Goal: Navigation & Orientation: Find specific page/section

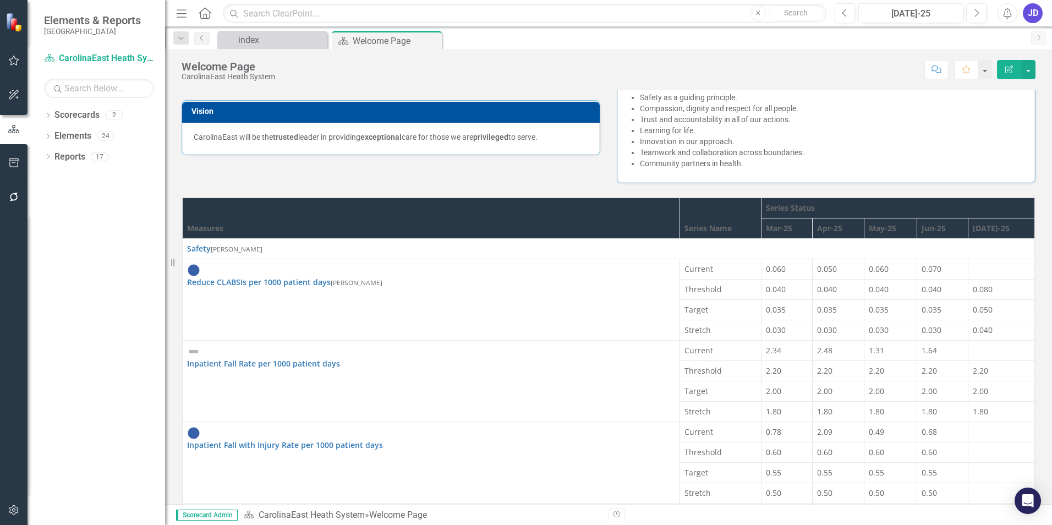
scroll to position [220, 0]
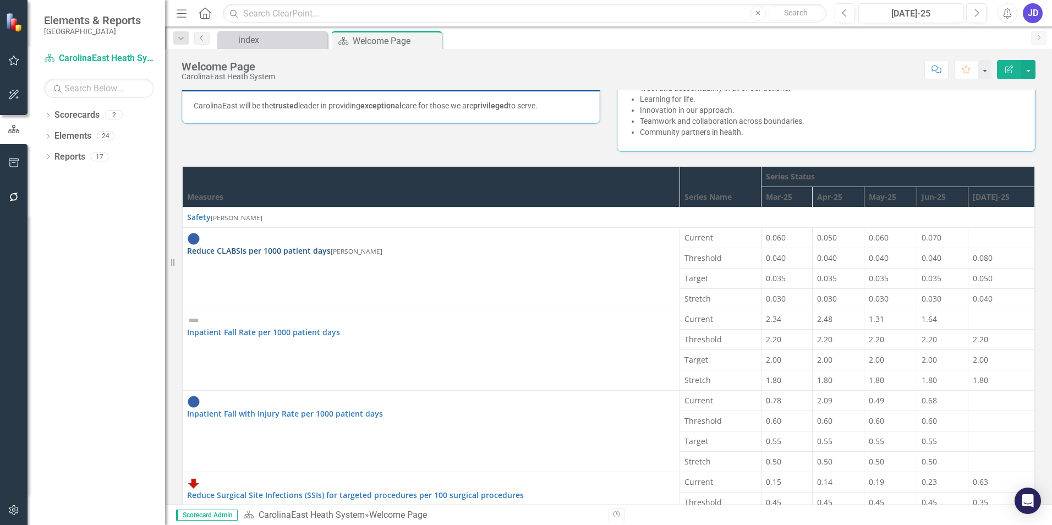
click at [251, 245] on link "Reduce CLABSIs per 1000 patient days" at bounding box center [259, 250] width 144 height 10
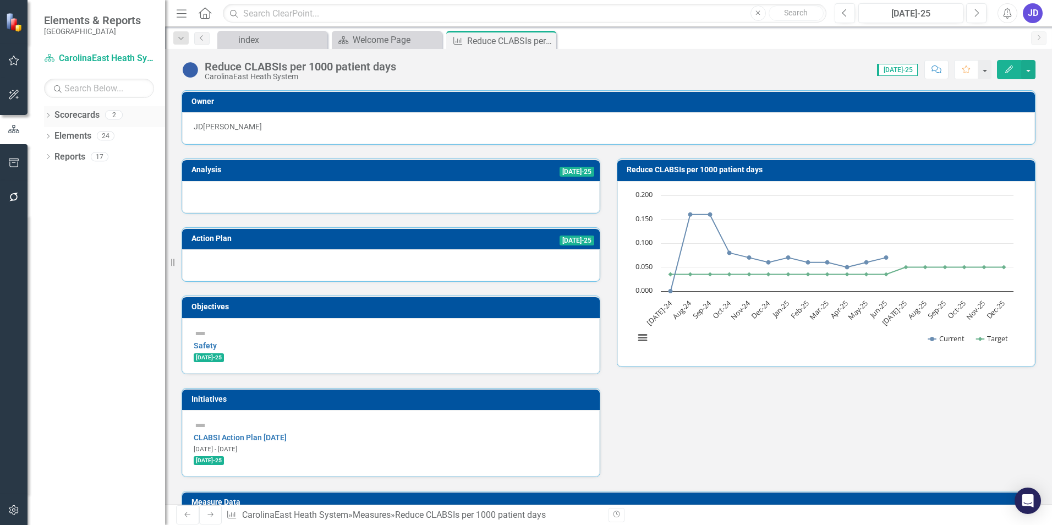
click at [80, 116] on link "Scorecards" at bounding box center [76, 115] width 45 height 13
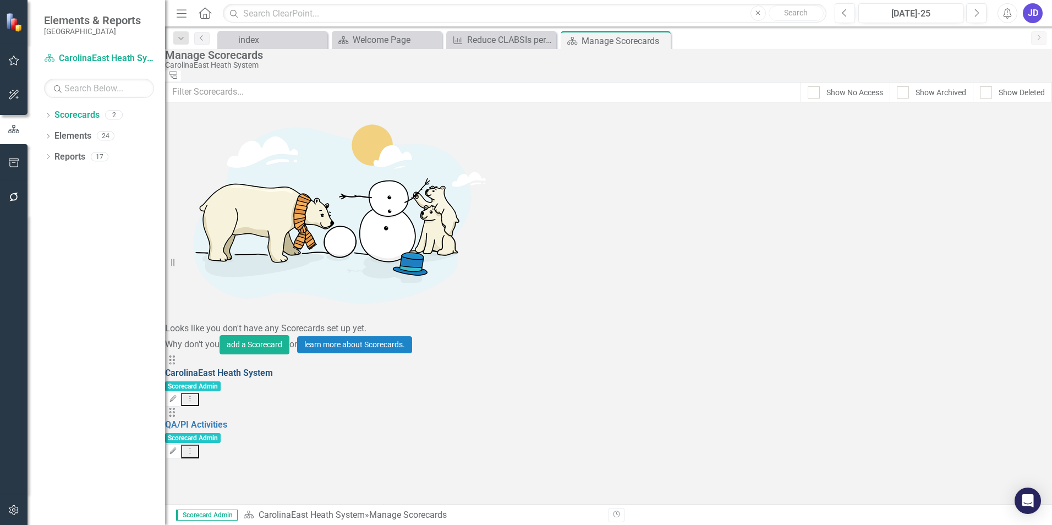
click at [273, 367] on link "CarolinaEast Heath System" at bounding box center [219, 372] width 108 height 10
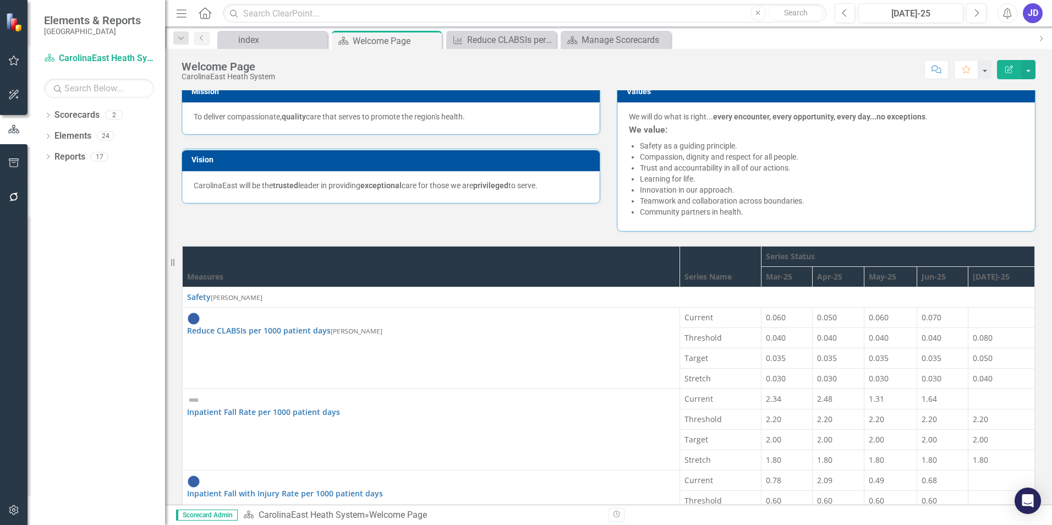
scroll to position [165, 0]
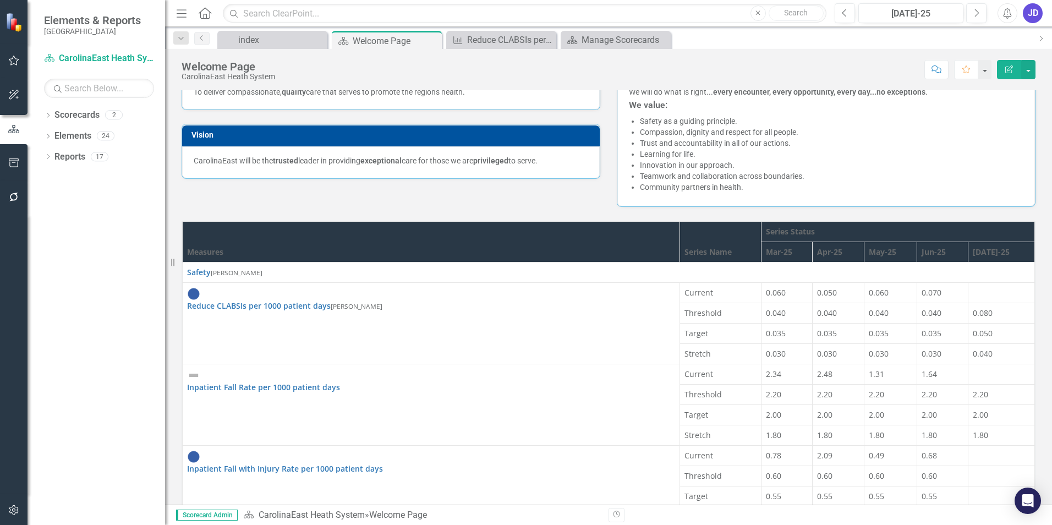
click at [262, 414] on td "Inpatient Fall Rate per 1000 patient days Edit Edit Measure Link Open Element" at bounding box center [431, 404] width 497 height 81
click at [265, 409] on td "Inpatient Fall Rate per 1000 patient days Edit Edit Measure Link Open Element" at bounding box center [431, 404] width 497 height 81
click at [254, 445] on td "Inpatient Fall with Injury Rate per 1000 patient days Edit Edit Measure Link Op…" at bounding box center [431, 485] width 497 height 81
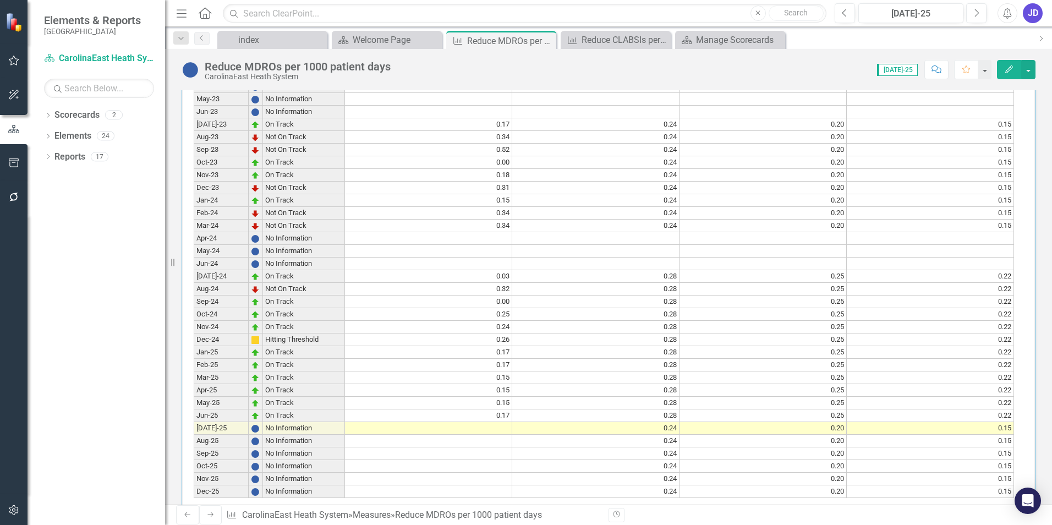
scroll to position [476, 0]
